Goal: Task Accomplishment & Management: Use online tool/utility

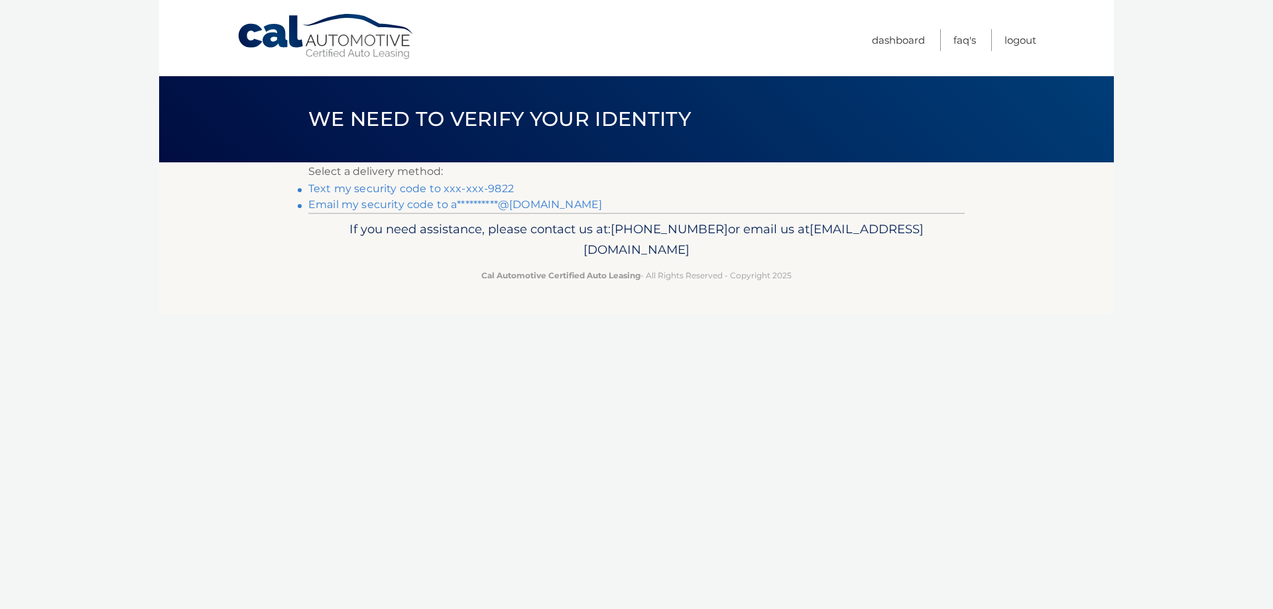
click at [378, 209] on link "**********" at bounding box center [455, 204] width 294 height 13
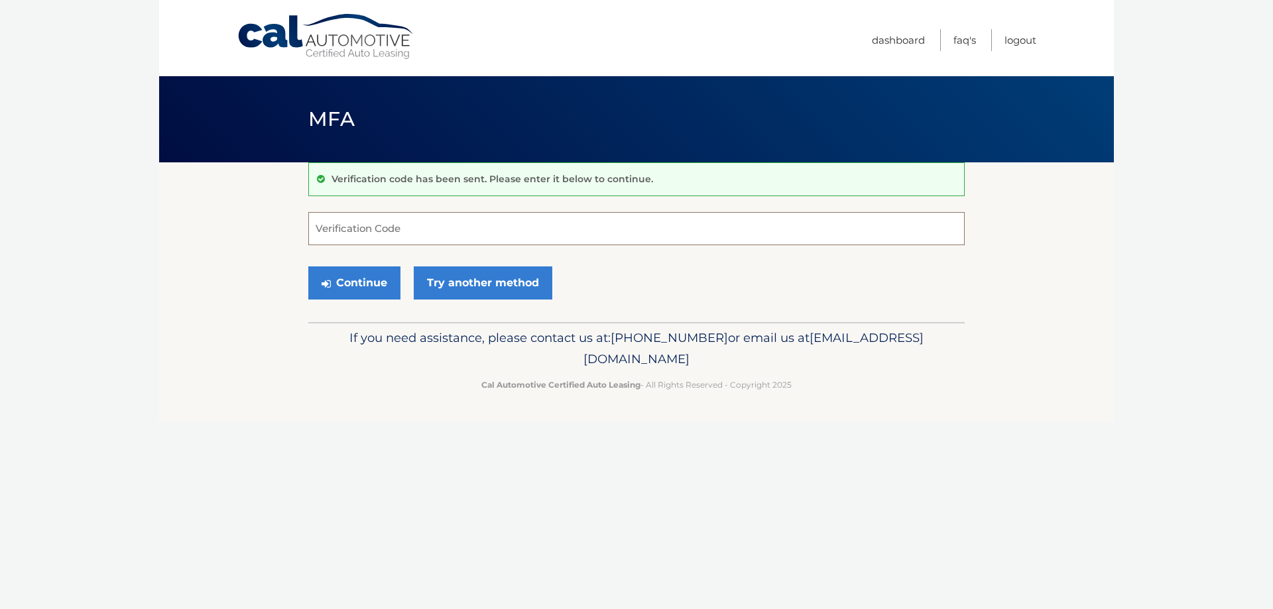
click at [443, 233] on input "Verification Code" at bounding box center [636, 228] width 656 height 33
type input "729806"
click at [360, 290] on button "Continue" at bounding box center [354, 282] width 92 height 33
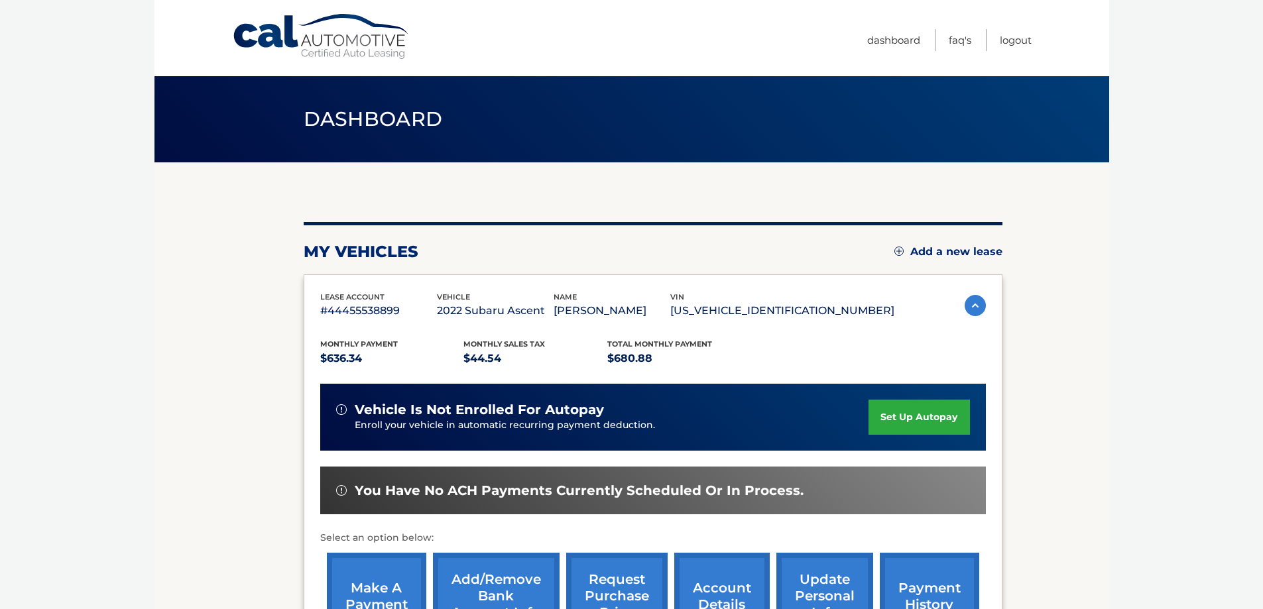
click at [365, 590] on link "make a payment" at bounding box center [376, 596] width 99 height 87
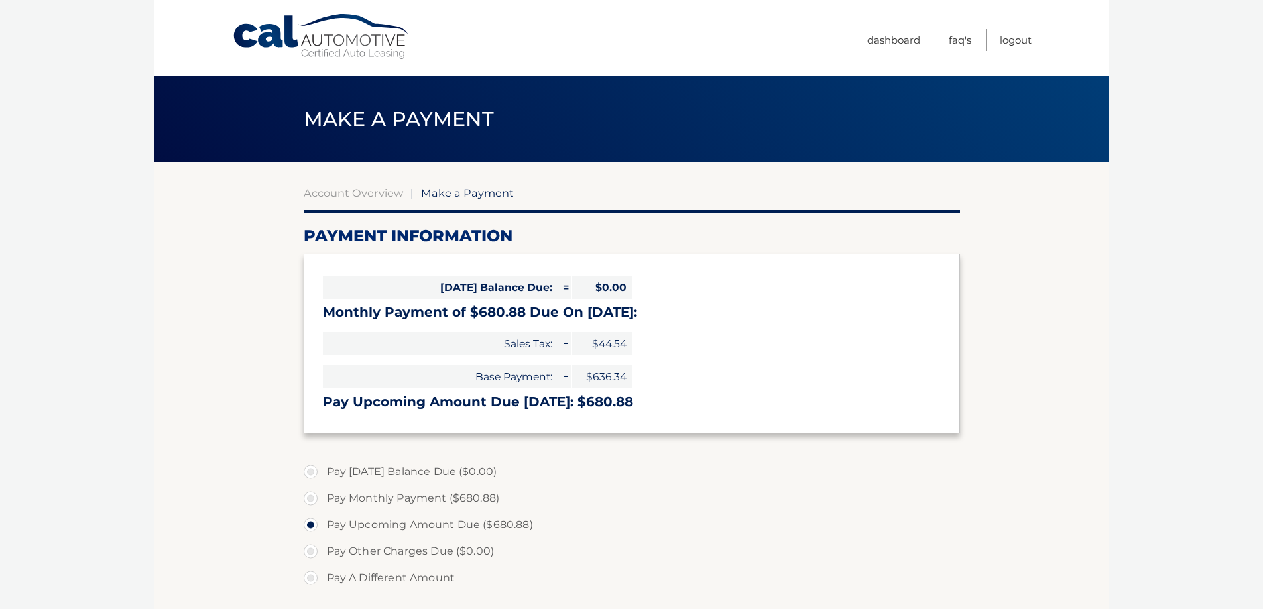
select select "ZjM3Zjg5YjQtYjNlZC00MGFiLWE5MjgtODkzMjBhYjZiMDkz"
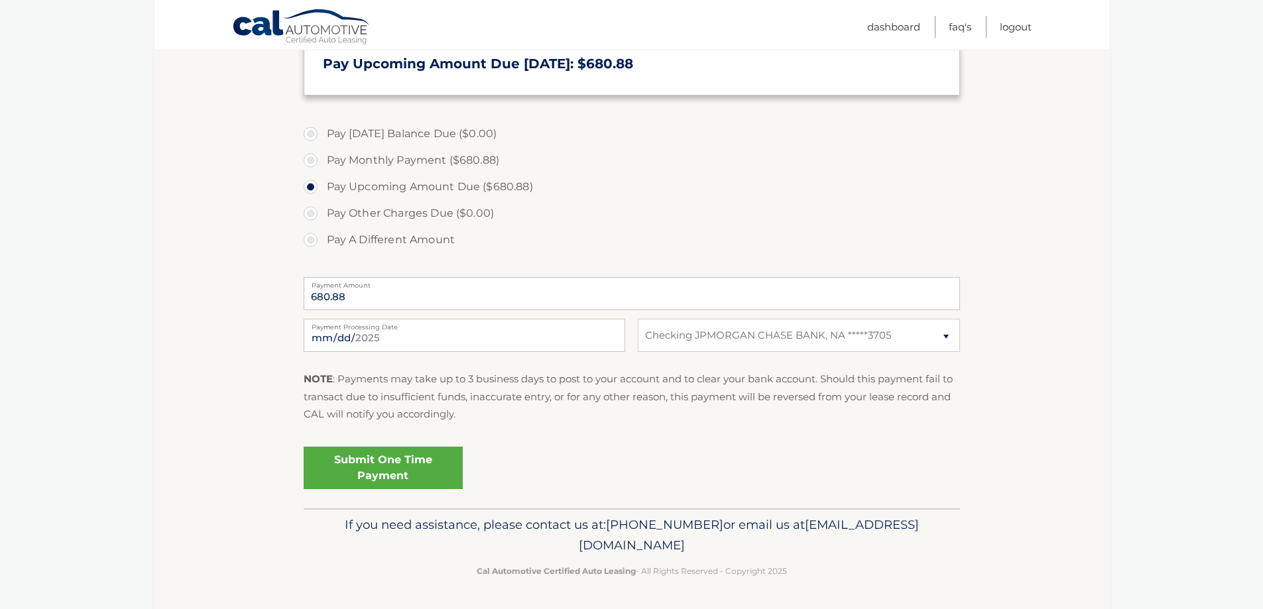
click at [367, 476] on link "Submit One Time Payment" at bounding box center [383, 468] width 159 height 42
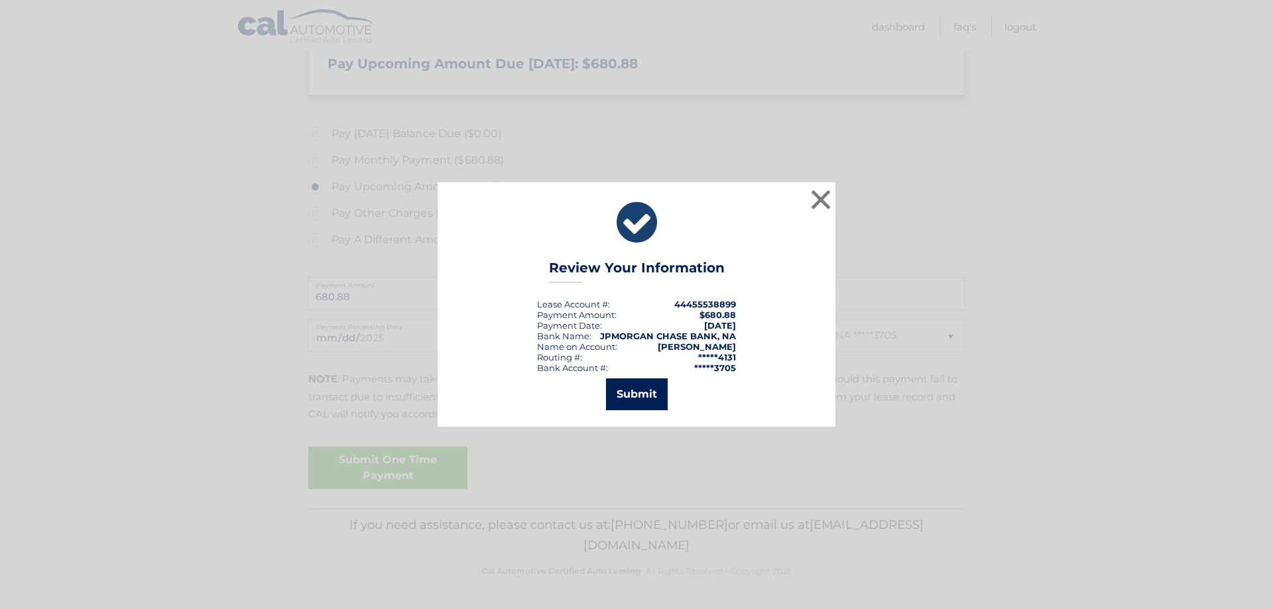
click at [660, 391] on button "Submit" at bounding box center [637, 394] width 62 height 32
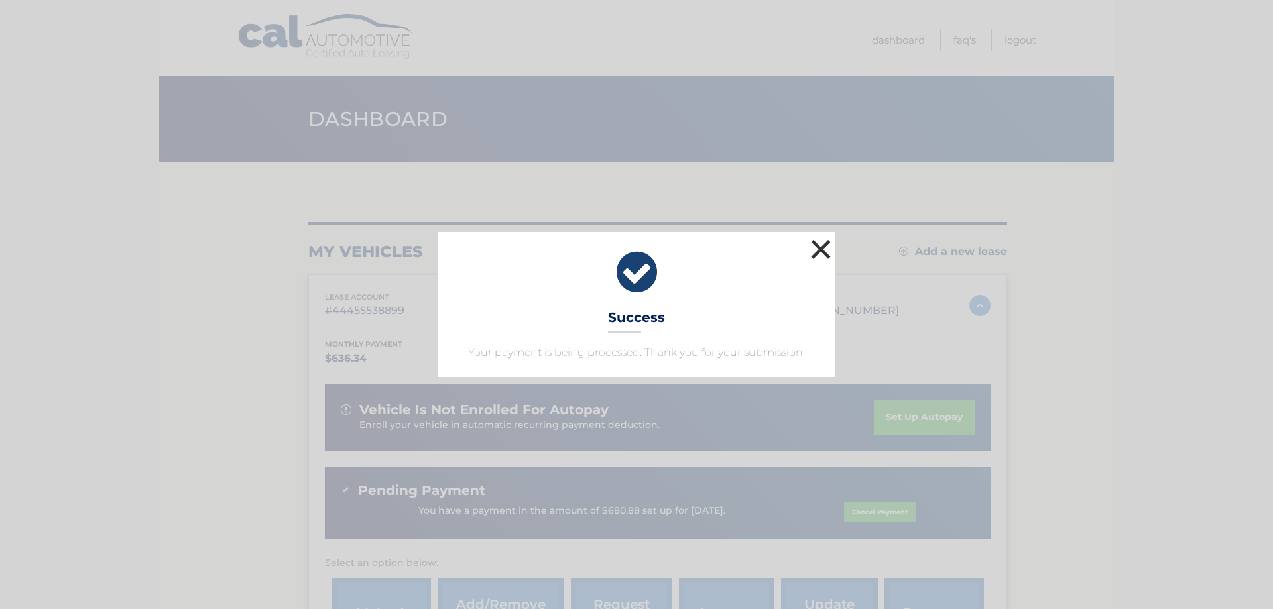
click at [818, 252] on button "×" at bounding box center [820, 249] width 27 height 27
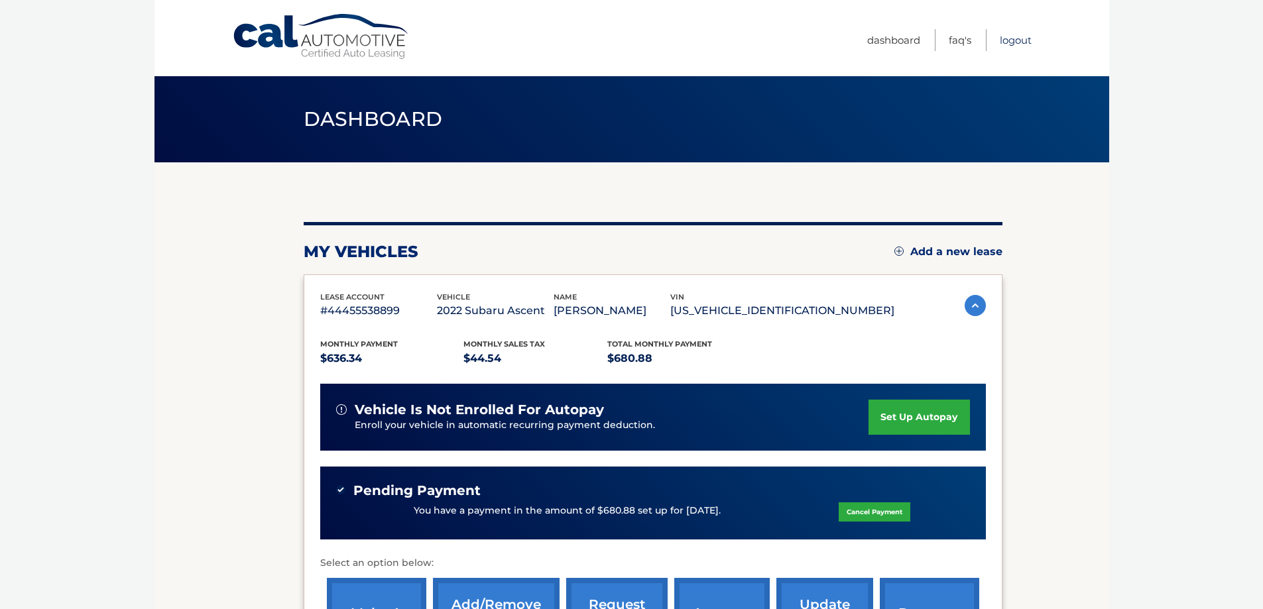
click at [1022, 42] on link "Logout" at bounding box center [1016, 40] width 32 height 22
